Goal: Information Seeking & Learning: Learn about a topic

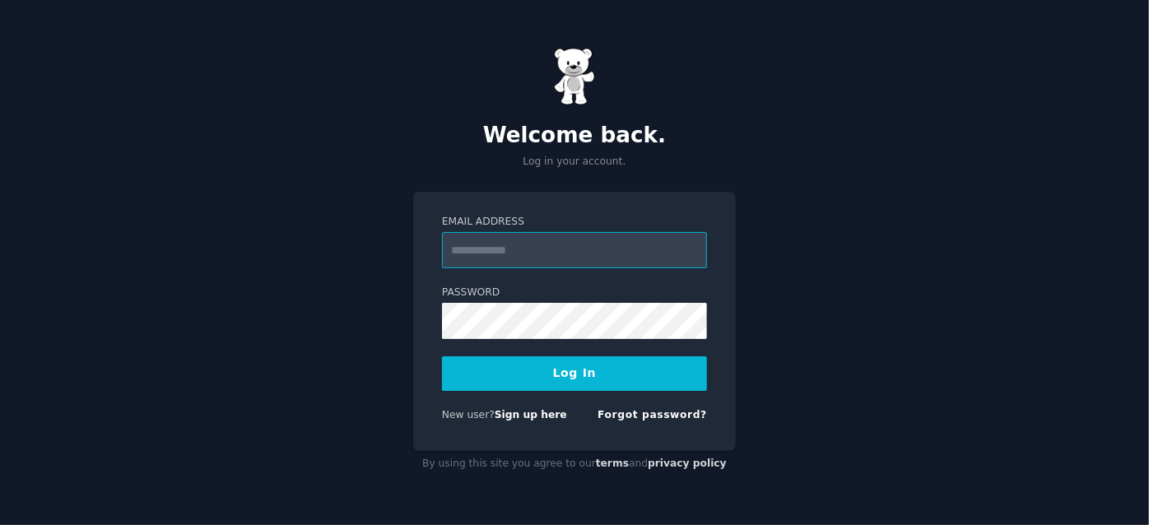
click at [557, 240] on input "Email Address" at bounding box center [574, 250] width 265 height 36
type input "**********"
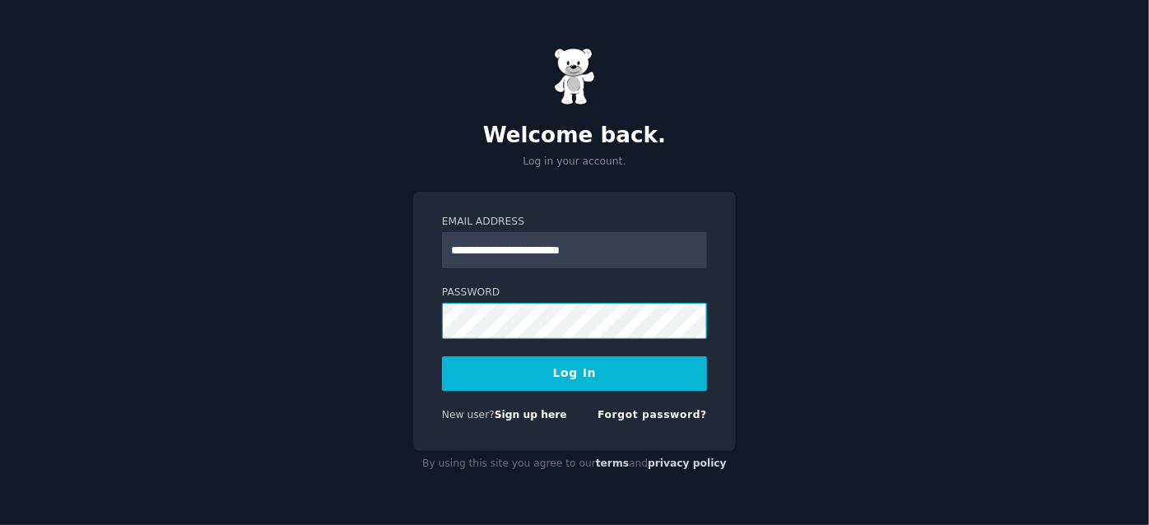
click at [442, 357] on button "Log In" at bounding box center [574, 374] width 265 height 35
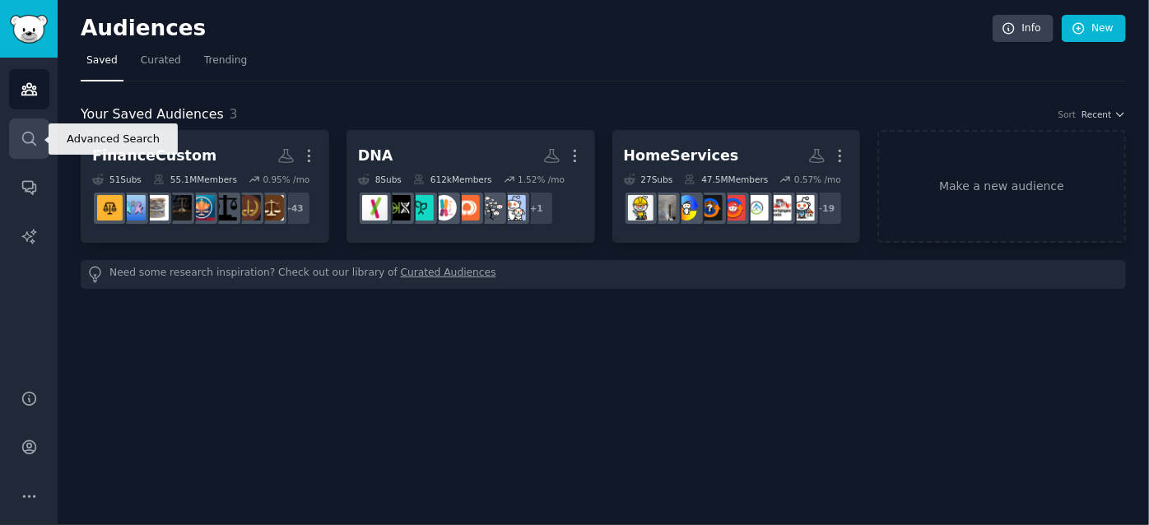
click at [31, 132] on icon "Sidebar" at bounding box center [29, 138] width 17 height 17
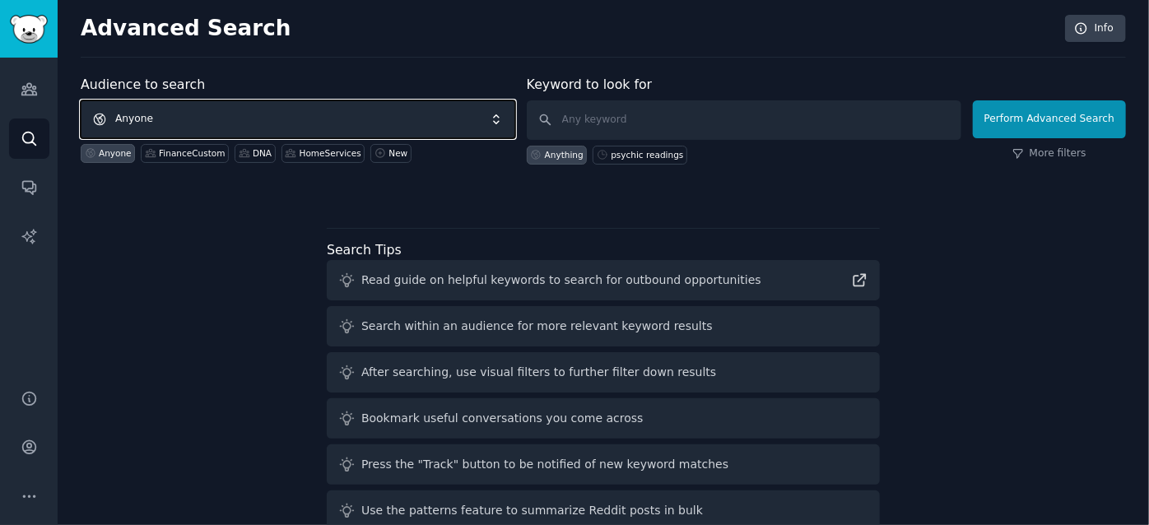
click at [198, 107] on span "Anyone" at bounding box center [298, 119] width 435 height 38
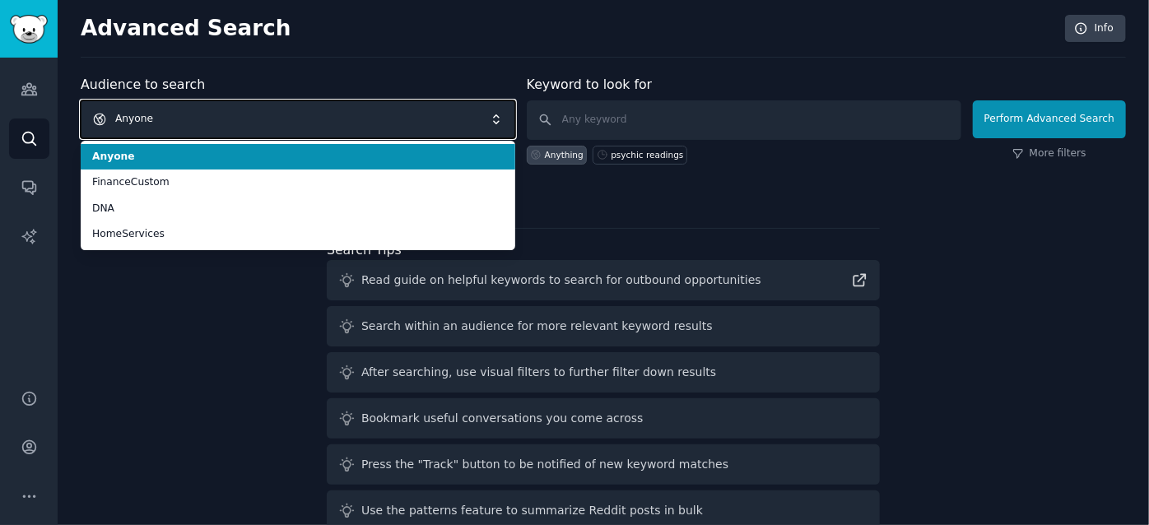
click at [198, 107] on span "Anyone" at bounding box center [298, 119] width 435 height 38
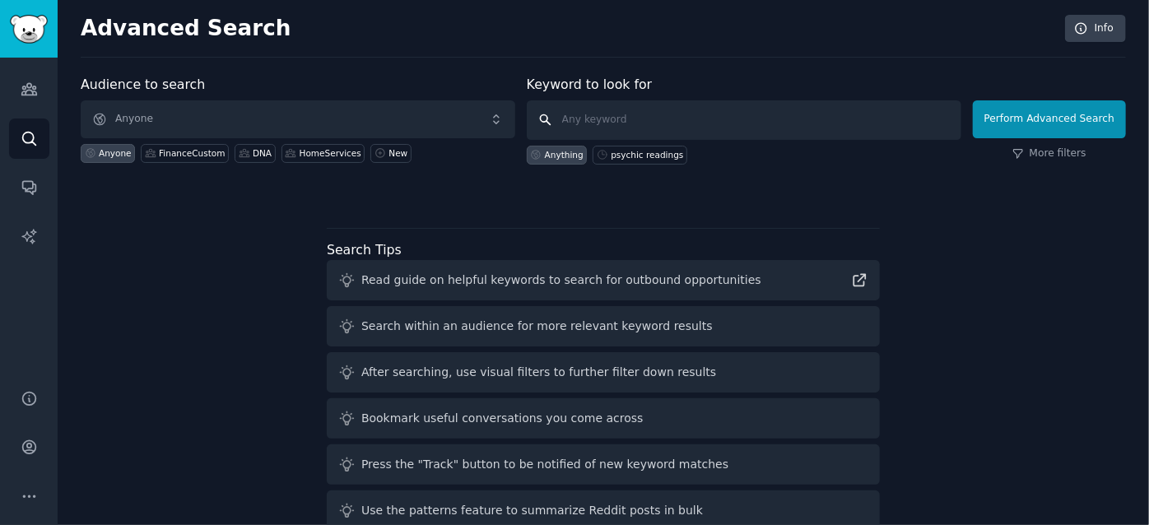
click at [585, 118] on input "text" at bounding box center [744, 120] width 435 height 40
type input "ai note taking"
click button "Perform Advanced Search" at bounding box center [1049, 119] width 153 height 38
